Goal: Check status: Check status

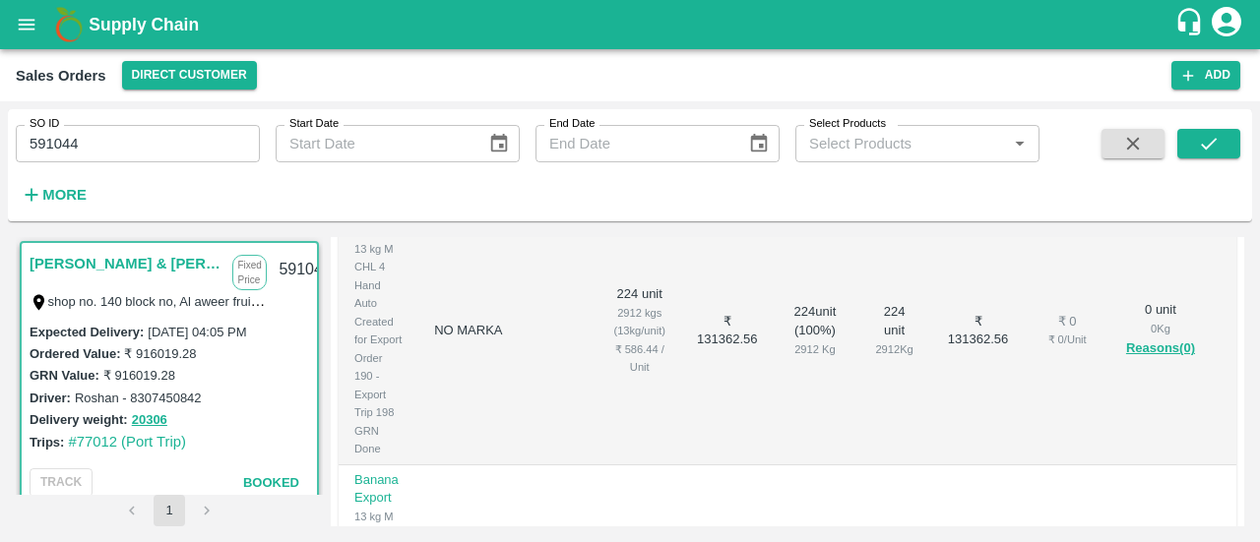
scroll to position [860, 0]
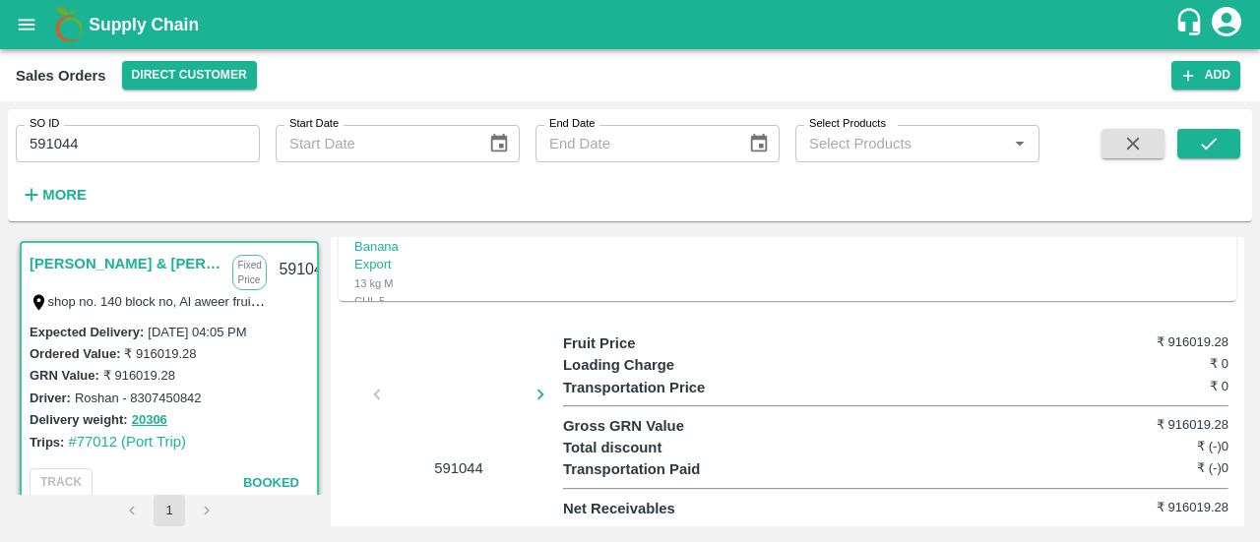
click at [377, 395] on div "591044" at bounding box center [451, 406] width 224 height 147
click at [542, 398] on icon "button" at bounding box center [541, 395] width 22 height 22
click at [463, 386] on div at bounding box center [459, 397] width 148 height 98
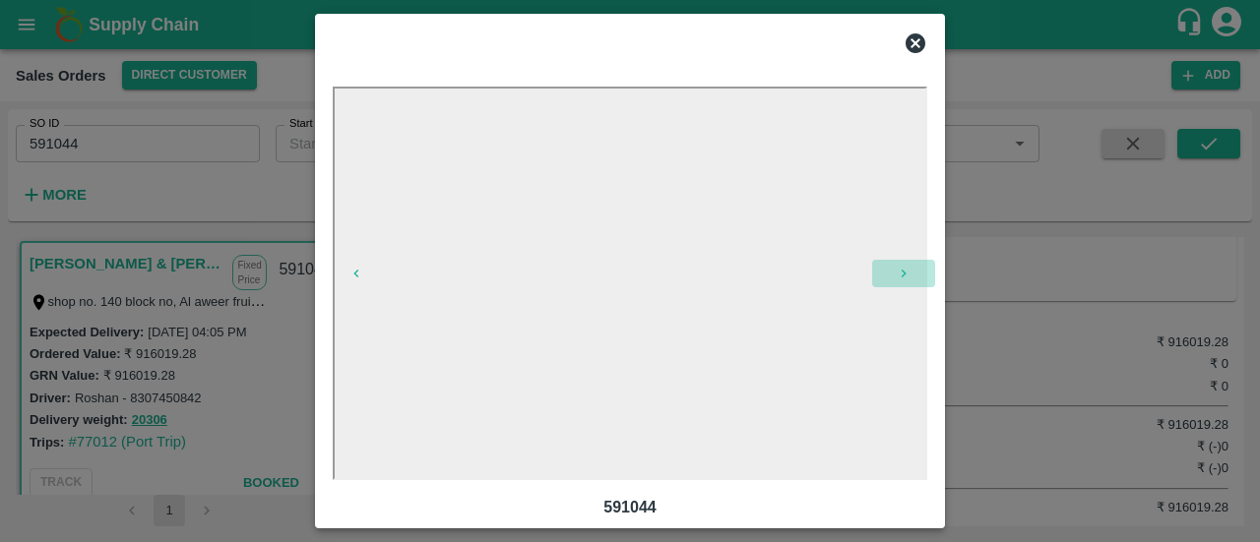
click at [907, 272] on icon "button" at bounding box center [904, 274] width 16 height 16
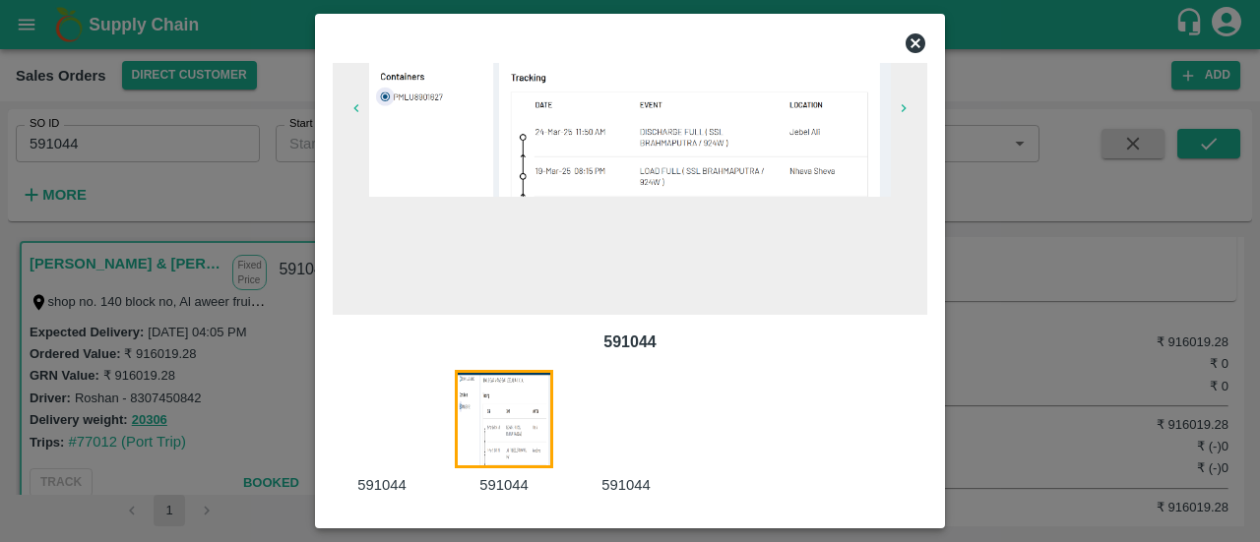
scroll to position [165, 0]
click at [571, 176] on img at bounding box center [629, 117] width 521 height 157
